Goal: Information Seeking & Learning: Learn about a topic

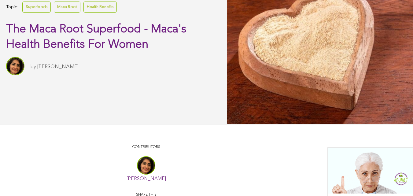
scroll to position [127, 0]
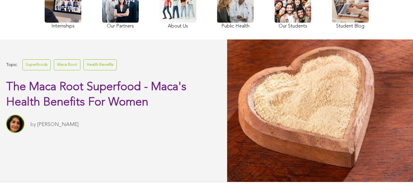
click at [41, 70] on link "Superfoods" at bounding box center [36, 64] width 28 height 11
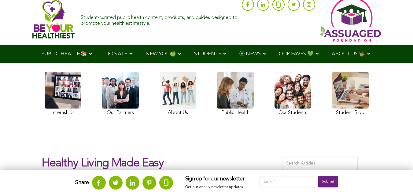
scroll to position [14, 0]
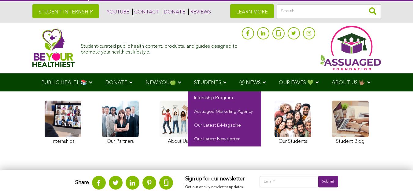
click at [194, 80] on span "STUDENTS" at bounding box center [207, 82] width 27 height 5
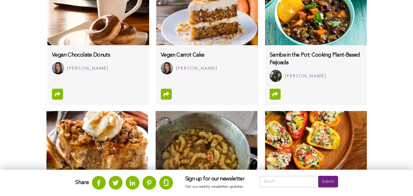
scroll to position [368, 0]
